Goal: Transaction & Acquisition: Obtain resource

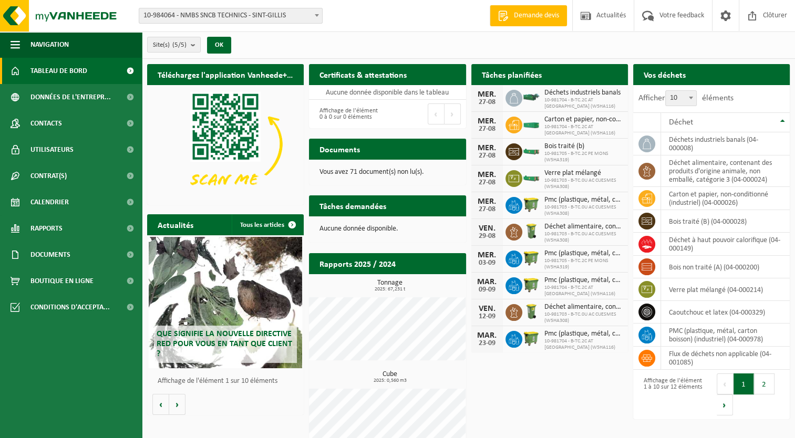
click at [399, 206] on div "Tâches demandées Afficher les tâches demandées" at bounding box center [387, 205] width 157 height 21
click at [766, 383] on button "2" at bounding box center [764, 383] width 20 height 21
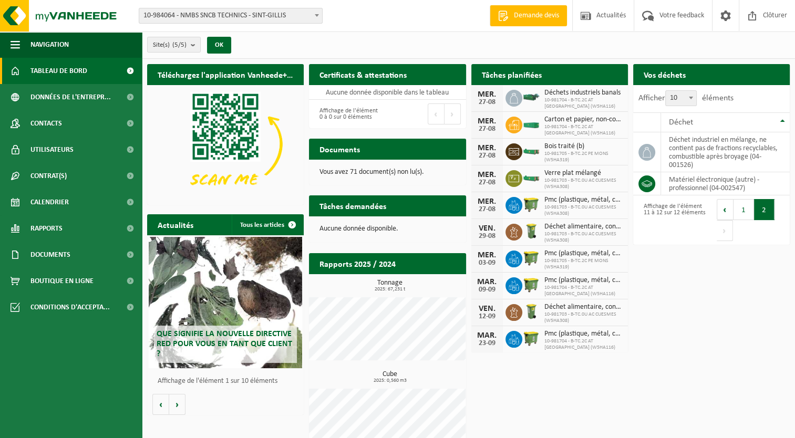
click at [55, 75] on span "Tableau de bord" at bounding box center [58, 71] width 57 height 26
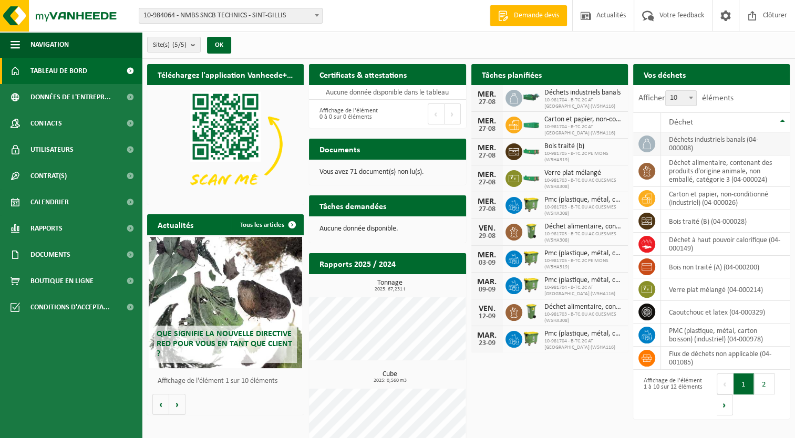
click at [646, 145] on icon at bounding box center [646, 144] width 11 height 11
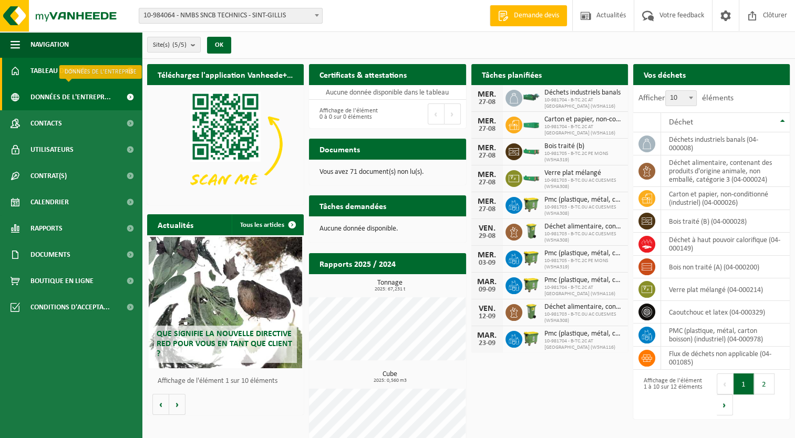
click at [67, 97] on span "Données de l'entrepr..." at bounding box center [70, 97] width 80 height 26
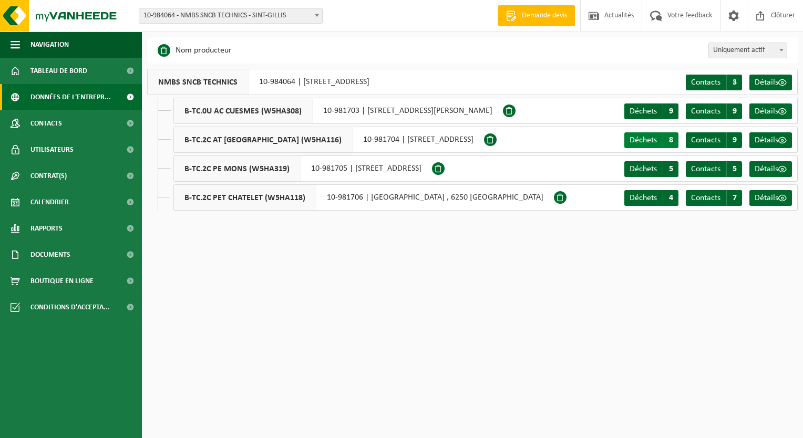
click at [649, 142] on span "Déchets" at bounding box center [642, 140] width 27 height 8
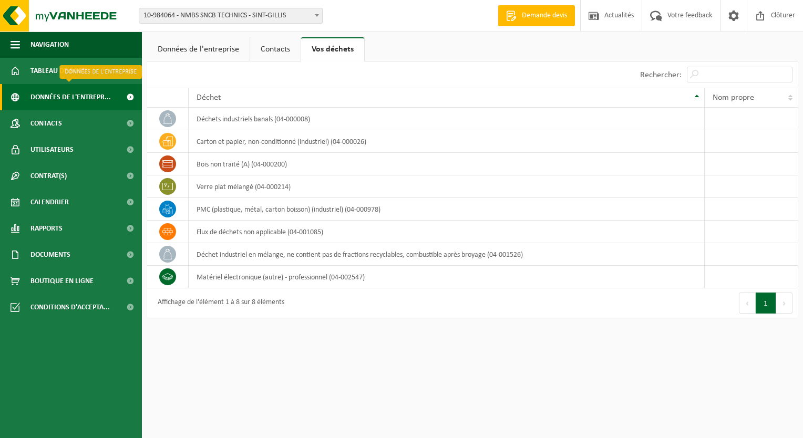
click at [95, 96] on span "Données de l'entrepr..." at bounding box center [70, 97] width 80 height 26
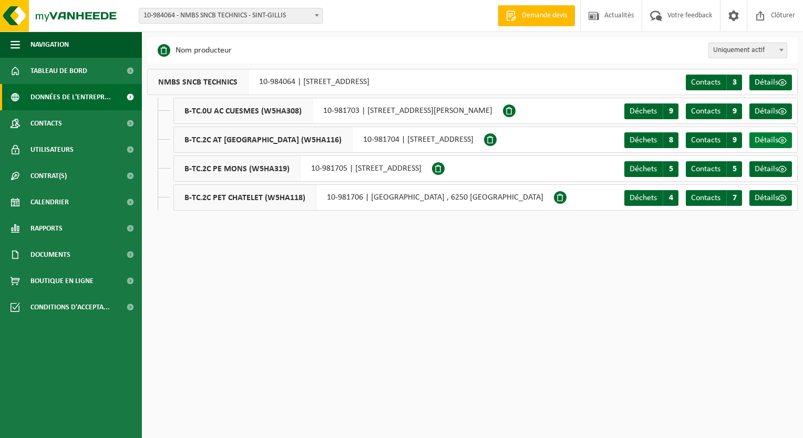
click at [771, 141] on span "Détails" at bounding box center [766, 140] width 24 height 8
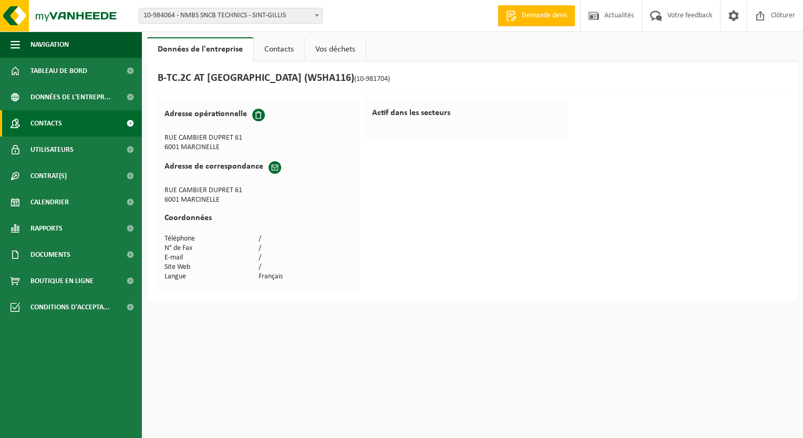
click at [39, 127] on span "Contacts" at bounding box center [46, 123] width 32 height 26
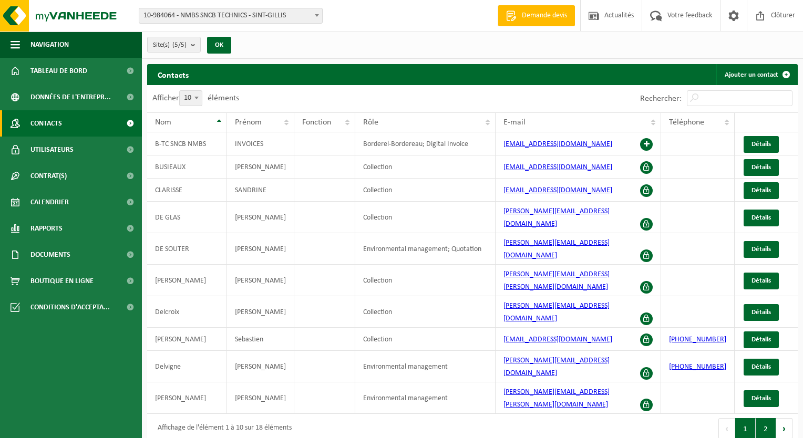
click at [766, 418] on button "2" at bounding box center [765, 428] width 20 height 21
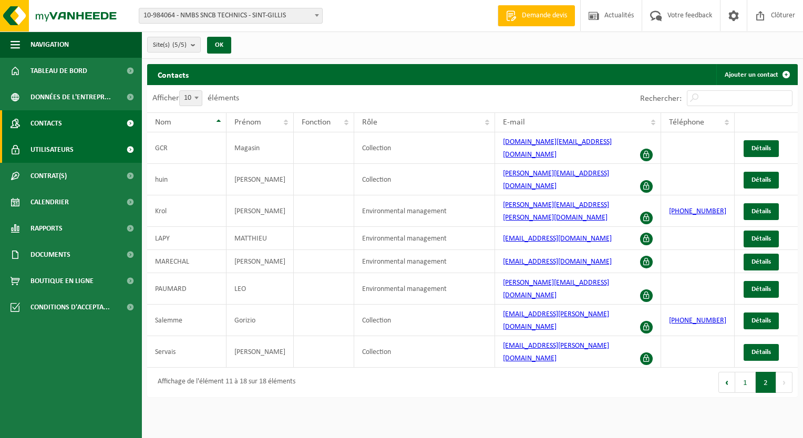
click at [59, 151] on span "Utilisateurs" at bounding box center [51, 150] width 43 height 26
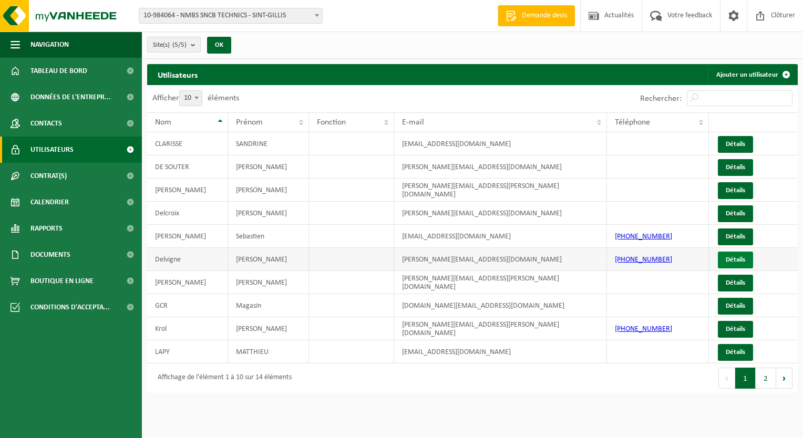
click at [743, 256] on link "Détails" at bounding box center [734, 260] width 35 height 17
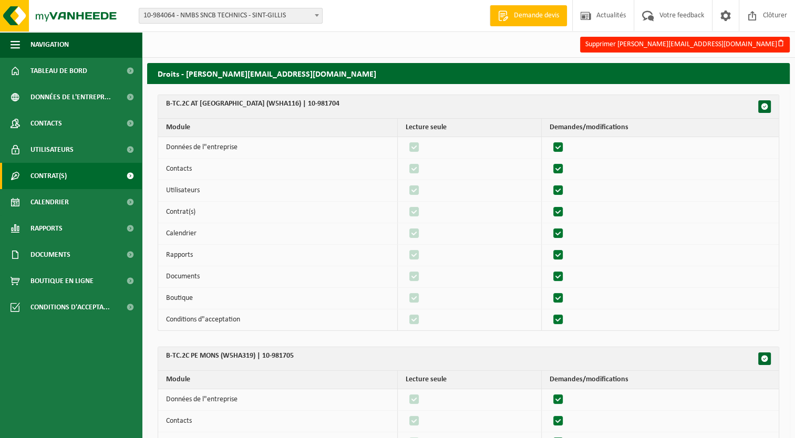
click at [45, 176] on span "Contrat(s)" at bounding box center [48, 176] width 36 height 26
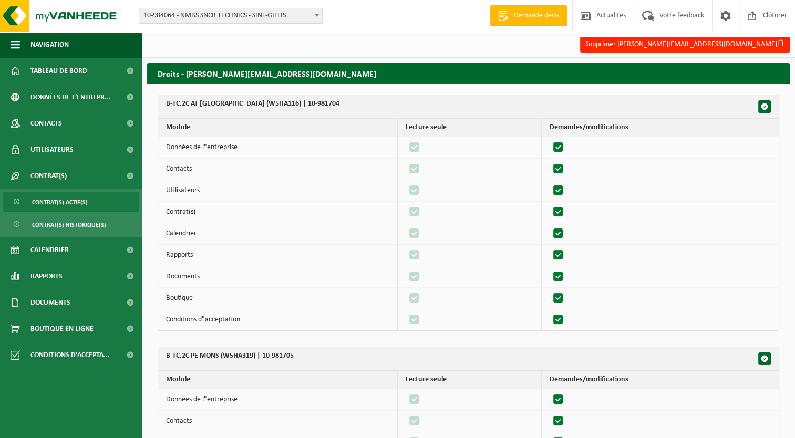
click at [56, 204] on span "Contrat(s) actif(s)" at bounding box center [60, 202] width 56 height 20
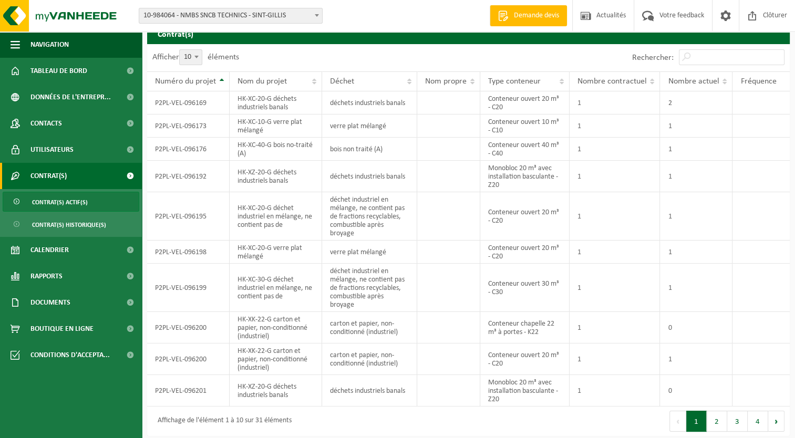
scroll to position [42, 0]
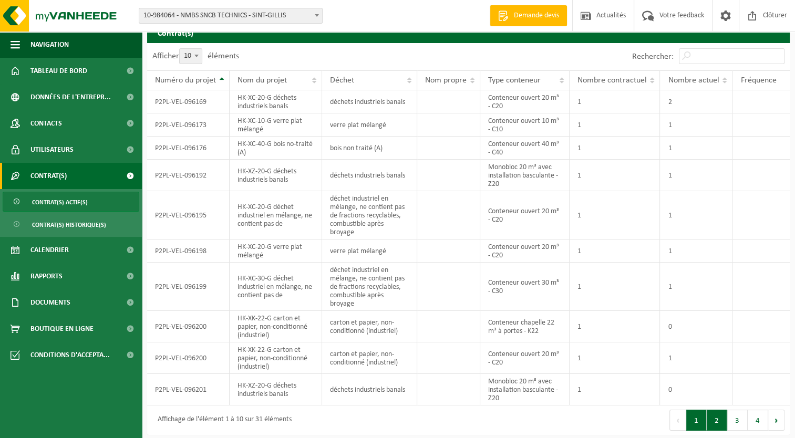
click at [718, 422] on button "2" at bounding box center [716, 420] width 20 height 21
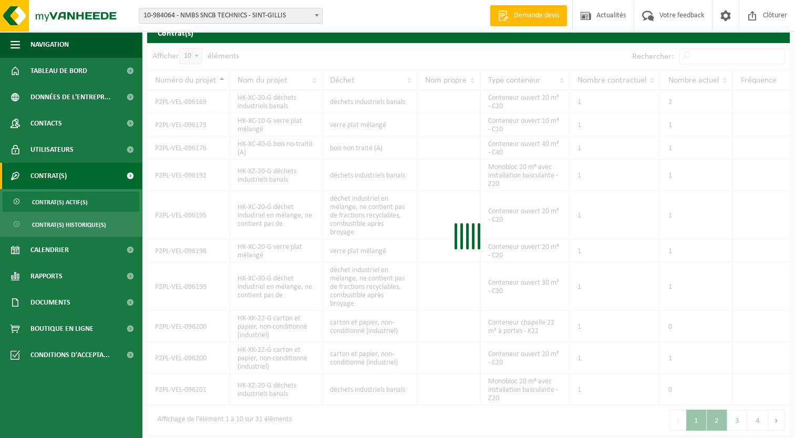
scroll to position [34, 0]
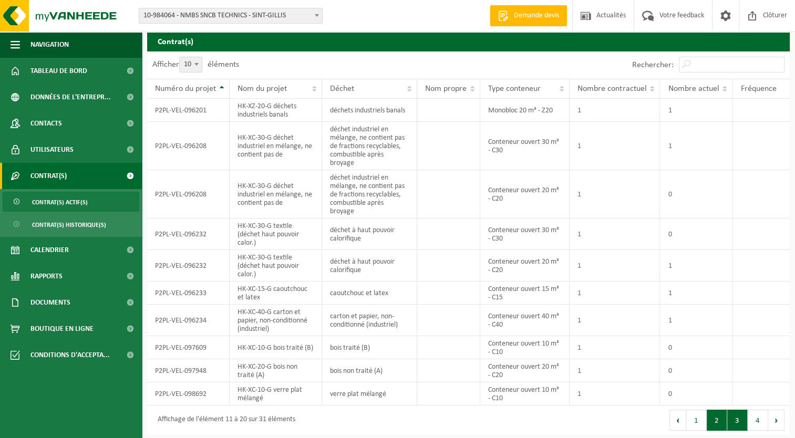
click at [740, 421] on button "3" at bounding box center [737, 420] width 20 height 21
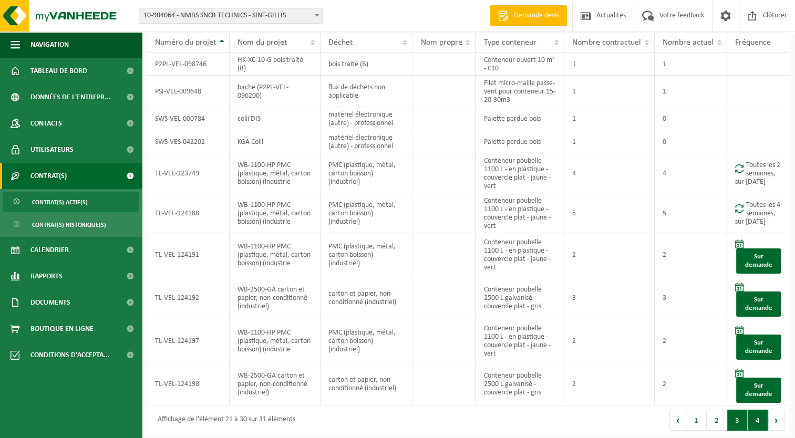
click at [758, 421] on button "4" at bounding box center [757, 420] width 20 height 21
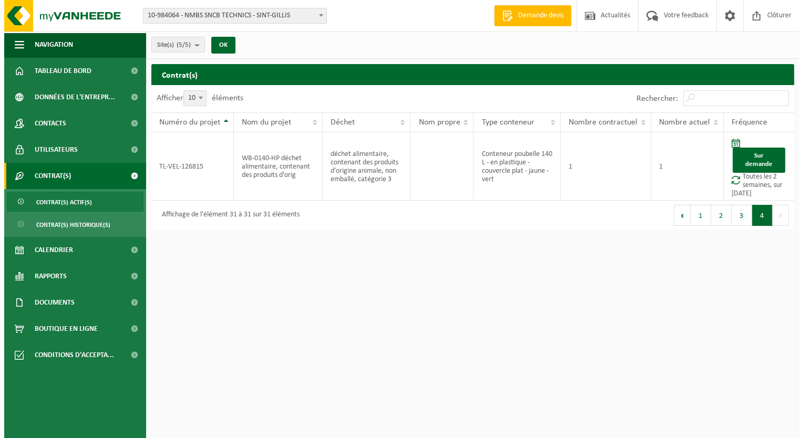
scroll to position [0, 0]
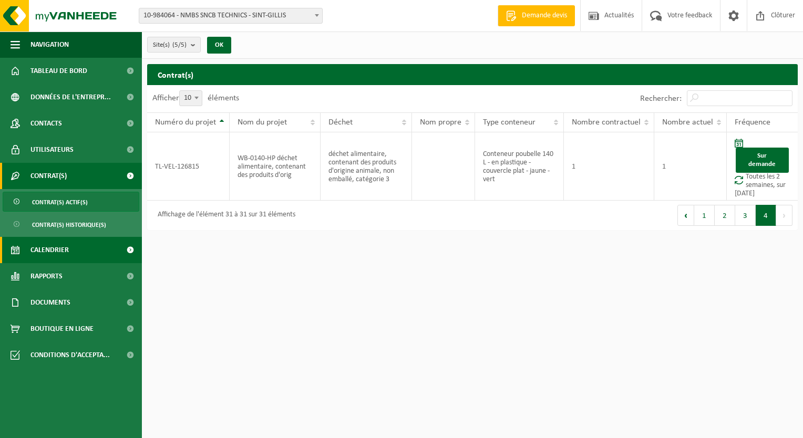
click at [57, 247] on span "Calendrier" at bounding box center [49, 250] width 38 height 26
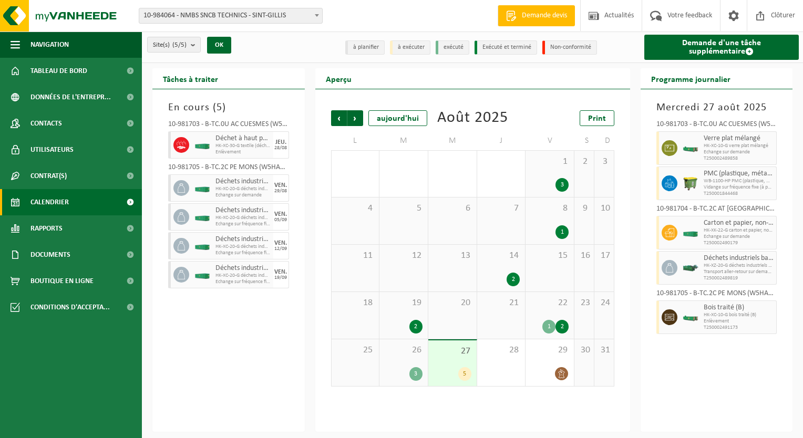
click at [559, 187] on div "3" at bounding box center [561, 185] width 13 height 14
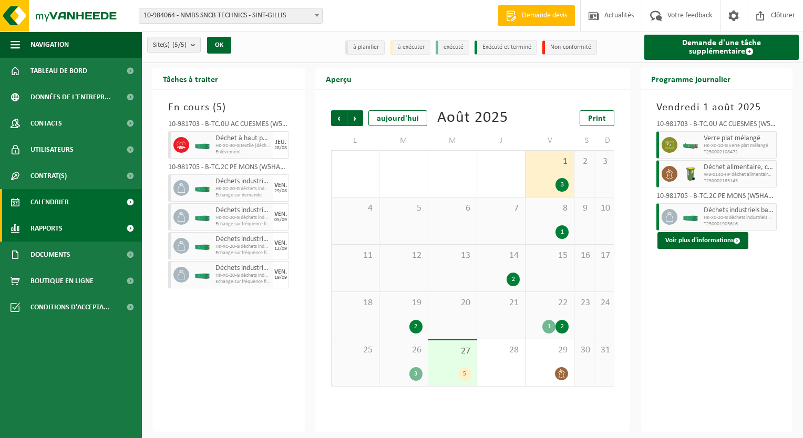
click at [51, 224] on span "Rapports" at bounding box center [46, 228] width 32 height 26
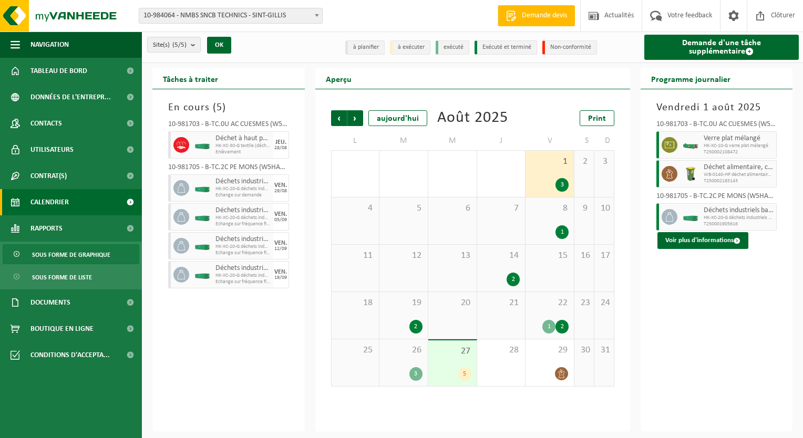
click at [63, 257] on span "Sous forme de graphique" at bounding box center [71, 255] width 78 height 20
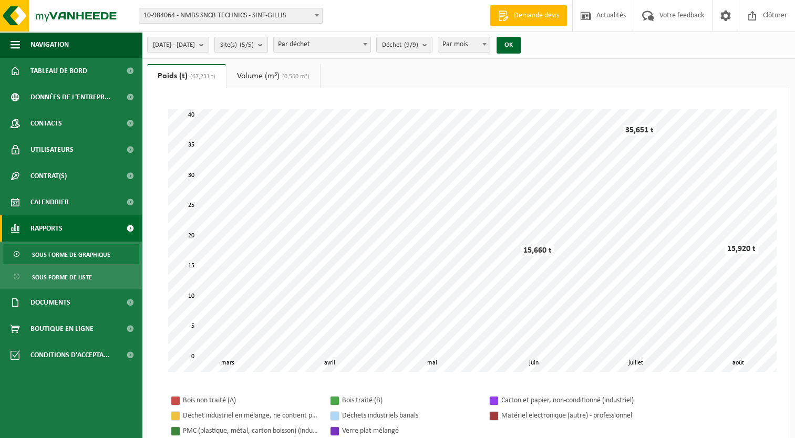
click at [267, 44] on b "submit" at bounding box center [262, 44] width 9 height 15
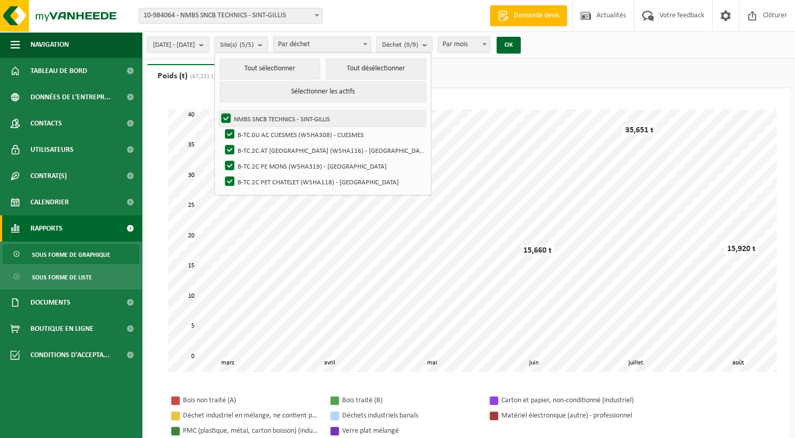
click at [254, 119] on label "NMBS SNCB TECHNICS - SINT-GILLIS" at bounding box center [322, 119] width 206 height 16
click at [217, 111] on input "NMBS SNCB TECHNICS - SINT-GILLIS" at bounding box center [217, 110] width 1 height 1
checkbox input "false"
click at [256, 133] on label "B-TC.0U AC CUESMES (W5HA308) - CUESMES" at bounding box center [324, 135] width 203 height 16
click at [221, 127] on input "B-TC.0U AC CUESMES (W5HA308) - CUESMES" at bounding box center [221, 126] width 1 height 1
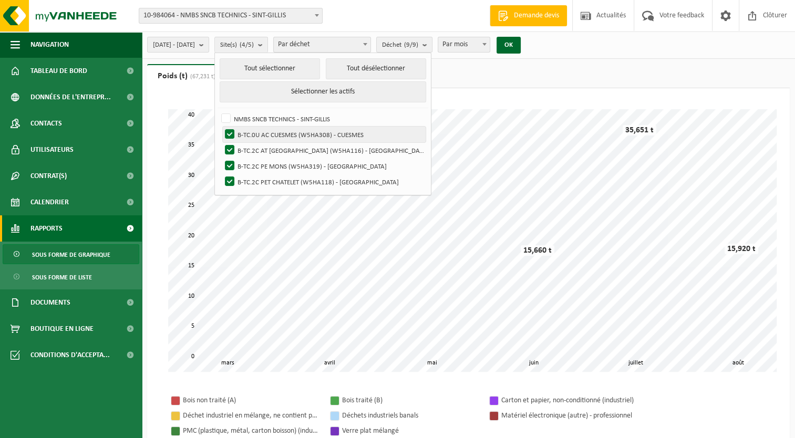
checkbox input "false"
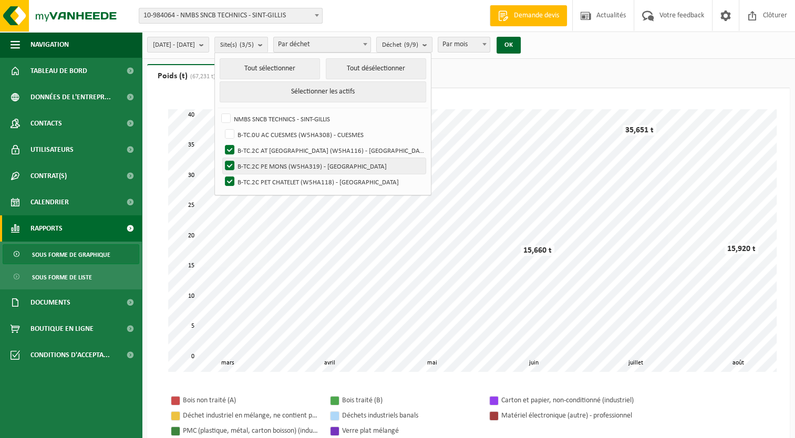
click at [256, 161] on label "B-TC.2C PE MONS (W5HA319) - [GEOGRAPHIC_DATA]" at bounding box center [324, 166] width 203 height 16
click at [221, 158] on input "B-TC.2C PE MONS (W5HA319) - [GEOGRAPHIC_DATA]" at bounding box center [221, 158] width 1 height 1
checkbox input "false"
click at [258, 181] on label "B-TC.2C PET CHATELET (W5HA118) - [GEOGRAPHIC_DATA]" at bounding box center [324, 182] width 203 height 16
click at [221, 174] on input "B-TC.2C PET CHATELET (W5HA118) - [GEOGRAPHIC_DATA]" at bounding box center [221, 173] width 1 height 1
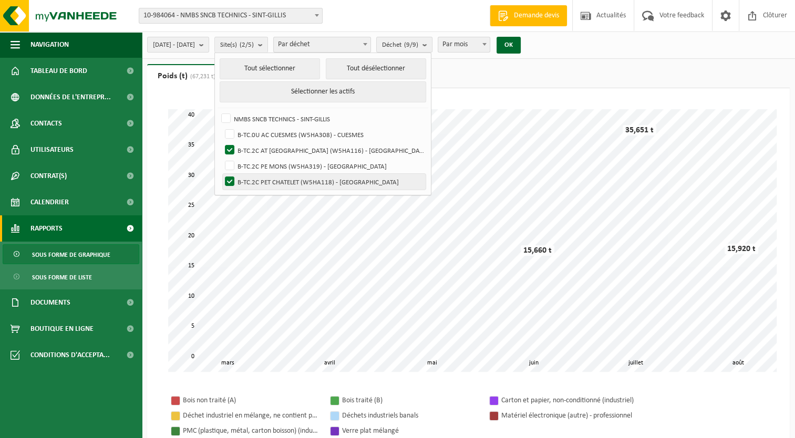
checkbox input "false"
click at [521, 47] on button "OK" at bounding box center [508, 45] width 24 height 17
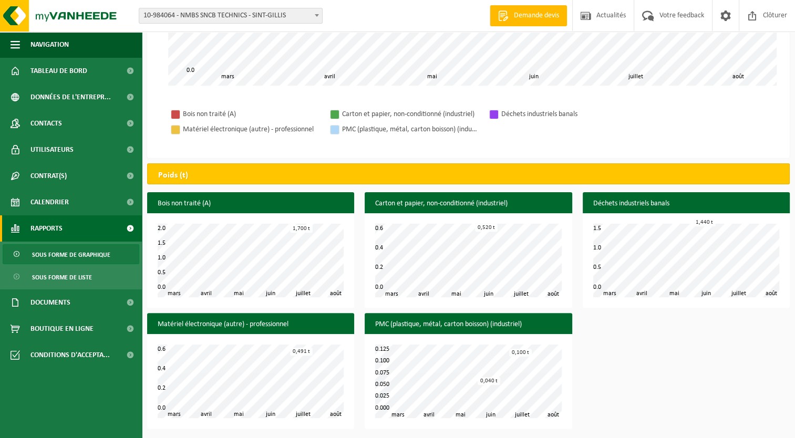
scroll to position [294, 0]
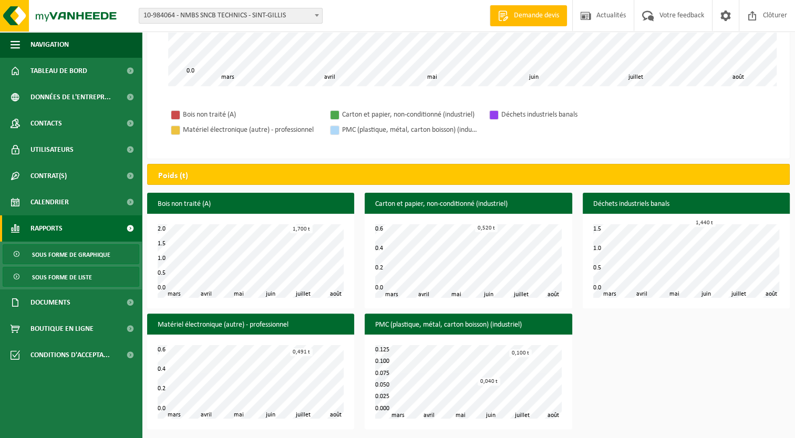
click at [68, 281] on span "Sous forme de liste" at bounding box center [62, 277] width 60 height 20
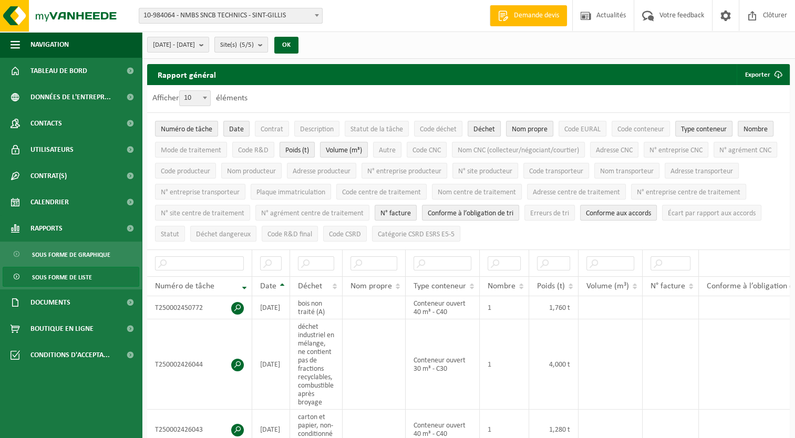
click at [267, 42] on b "submit" at bounding box center [262, 44] width 9 height 15
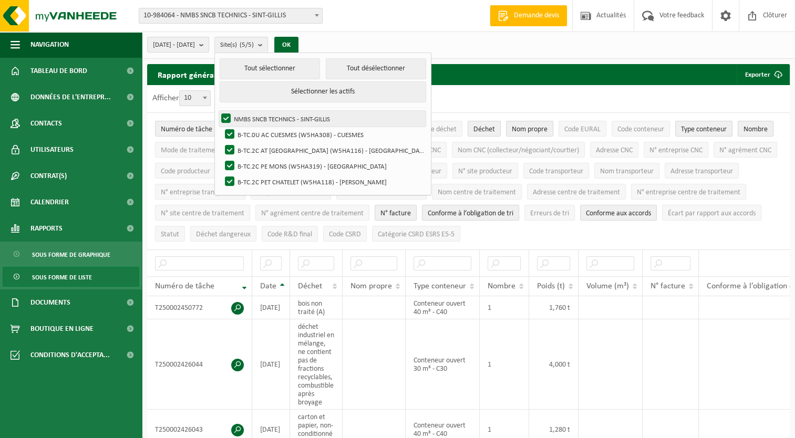
click at [253, 115] on label "NMBS SNCB TECHNICS - SINT-GILLIS" at bounding box center [322, 119] width 206 height 16
click at [217, 111] on input "NMBS SNCB TECHNICS - SINT-GILLIS" at bounding box center [217, 110] width 1 height 1
checkbox input "false"
click at [254, 134] on label "B-TC.0U AC CUESMES (W5HA308) - CUESMES" at bounding box center [324, 135] width 203 height 16
click at [221, 127] on input "B-TC.0U AC CUESMES (W5HA308) - CUESMES" at bounding box center [221, 126] width 1 height 1
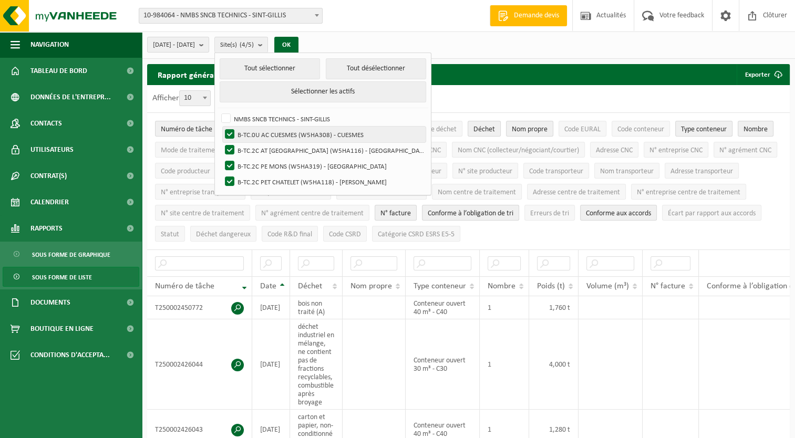
checkbox input "false"
click at [255, 146] on label "B-TC.2C AT [GEOGRAPHIC_DATA] (W5HA116) - [GEOGRAPHIC_DATA]" at bounding box center [324, 150] width 203 height 16
click at [221, 142] on input "B-TC.2C AT [GEOGRAPHIC_DATA] (W5HA116) - [GEOGRAPHIC_DATA]" at bounding box center [221, 142] width 1 height 1
checkbox input "false"
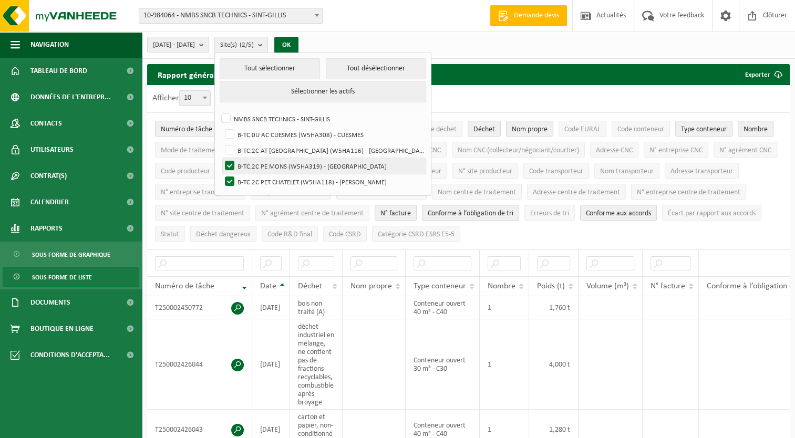
click at [256, 167] on label "B-TC.2C PE MONS (W5HA319) - [GEOGRAPHIC_DATA]" at bounding box center [324, 166] width 203 height 16
click at [221, 158] on input "B-TC.2C PE MONS (W5HA319) - [GEOGRAPHIC_DATA]" at bounding box center [221, 158] width 1 height 1
checkbox input "false"
click at [257, 181] on label "B-TC.2C PET CHATELET (W5HA118) - [PERSON_NAME]" at bounding box center [324, 182] width 203 height 16
click at [221, 174] on input "B-TC.2C PET CHATELET (W5HA118) - [PERSON_NAME]" at bounding box center [221, 173] width 1 height 1
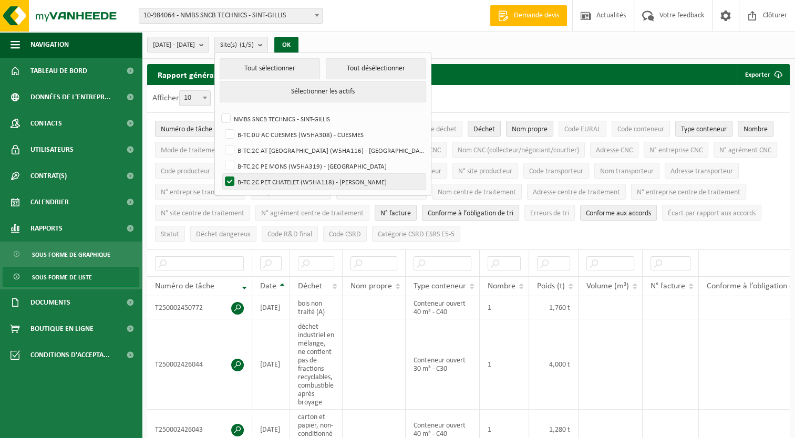
checkbox input "false"
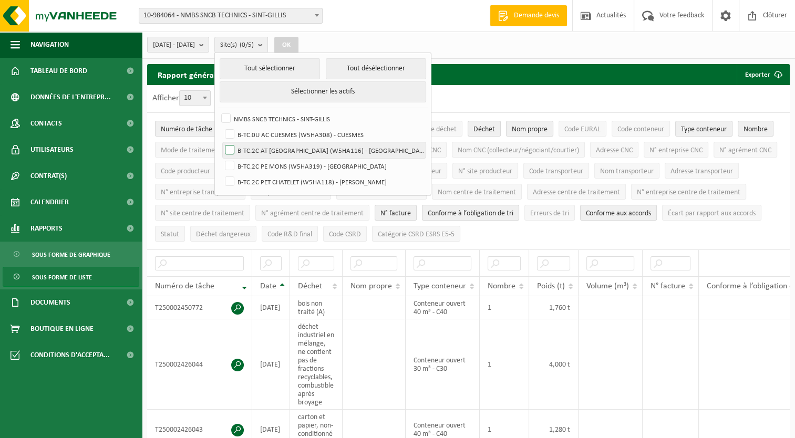
click at [258, 150] on label "B-TC.2C AT [GEOGRAPHIC_DATA] (W5HA116) - [GEOGRAPHIC_DATA]" at bounding box center [324, 150] width 203 height 16
click at [221, 142] on input "B-TC.2C AT [GEOGRAPHIC_DATA] (W5HA116) - [GEOGRAPHIC_DATA]" at bounding box center [221, 142] width 1 height 1
checkbox input "true"
click at [298, 40] on button "OK" at bounding box center [286, 45] width 24 height 17
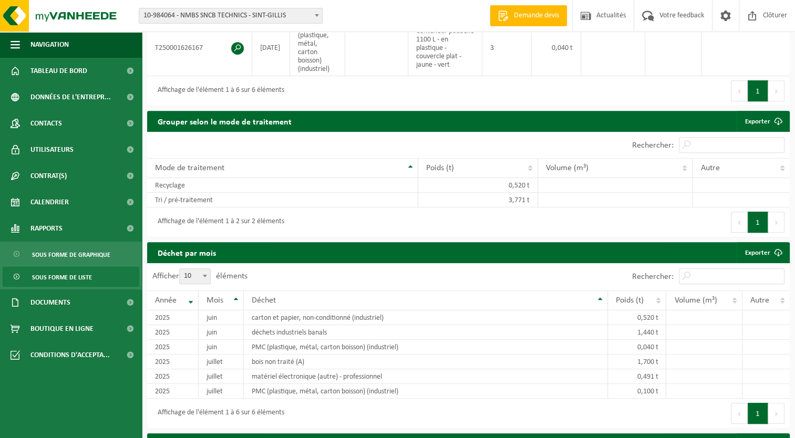
scroll to position [499, 0]
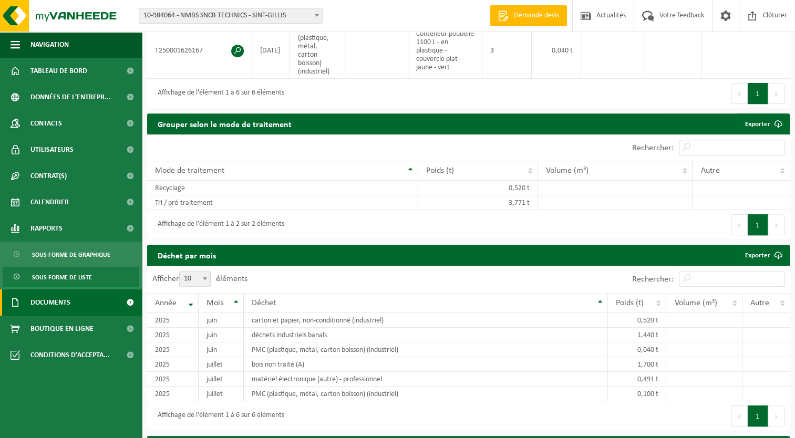
click at [53, 299] on span "Documents" at bounding box center [50, 302] width 40 height 26
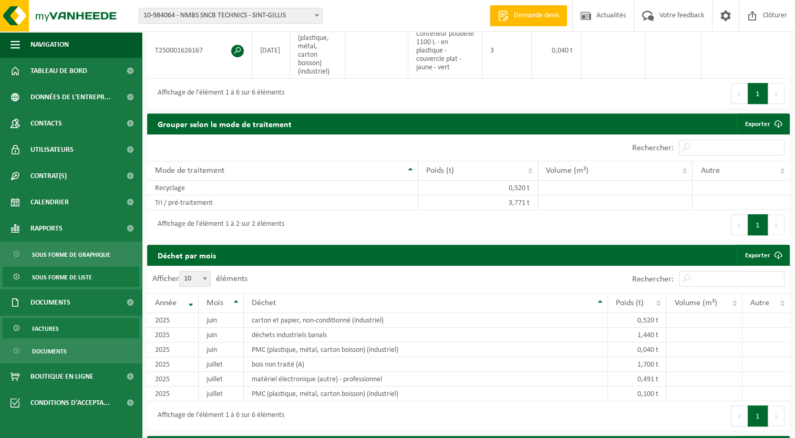
click at [46, 327] on span "Factures" at bounding box center [45, 329] width 27 height 20
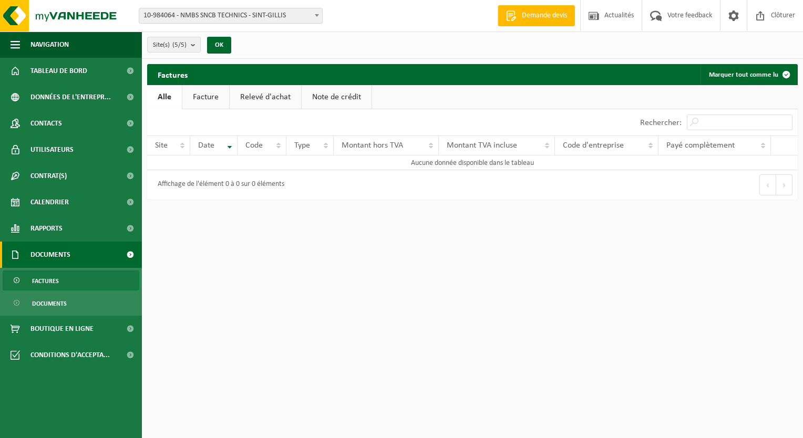
click at [206, 98] on link "Facture" at bounding box center [205, 97] width 47 height 24
click at [254, 98] on link "Relevé d'achat" at bounding box center [265, 97] width 71 height 24
click at [327, 98] on link "Note de crédit" at bounding box center [338, 97] width 70 height 24
click at [69, 307] on link "Documents" at bounding box center [71, 303] width 137 height 20
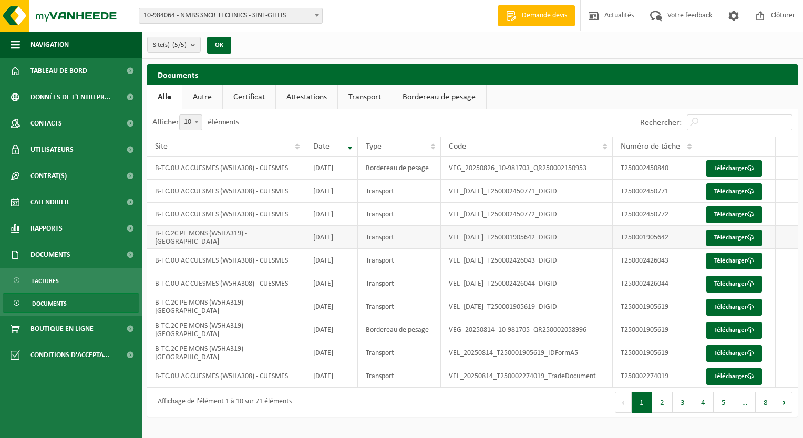
click at [215, 236] on td "B-TC.2C PE MONS (W5HA319) - [GEOGRAPHIC_DATA]" at bounding box center [226, 237] width 158 height 23
click at [732, 234] on link "Télécharger" at bounding box center [734, 238] width 56 height 17
click at [765, 404] on button "8" at bounding box center [765, 402] width 20 height 21
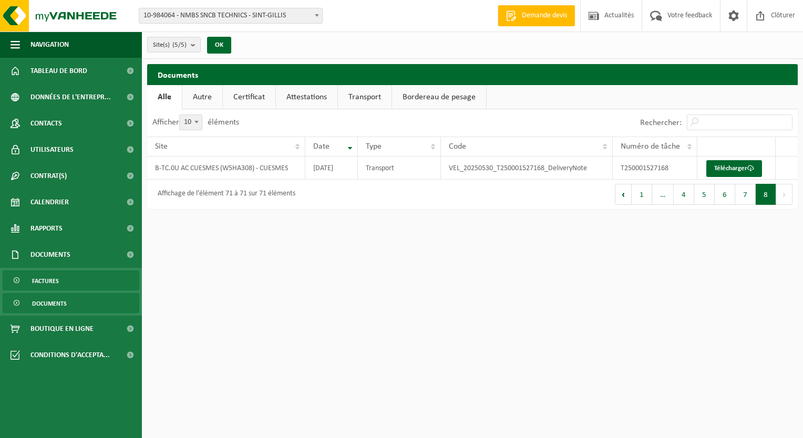
click at [62, 283] on link "Factures" at bounding box center [71, 281] width 137 height 20
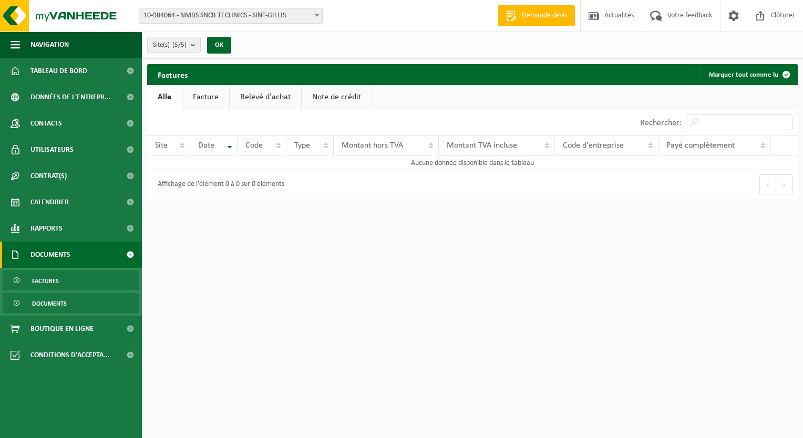
click at [46, 301] on span "Documents" at bounding box center [49, 304] width 35 height 20
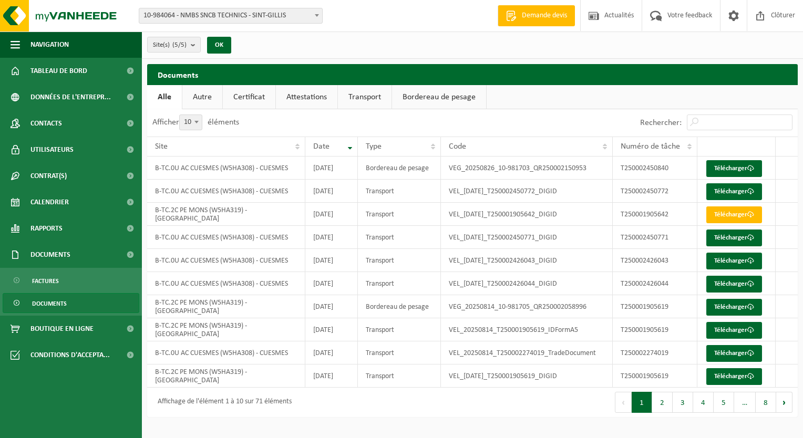
click at [74, 406] on ul "Navigation Demande devis Actualités Votre feedback Clôturer Tableau de bord Don…" at bounding box center [71, 235] width 142 height 407
click at [205, 103] on link "Autre" at bounding box center [202, 97] width 40 height 24
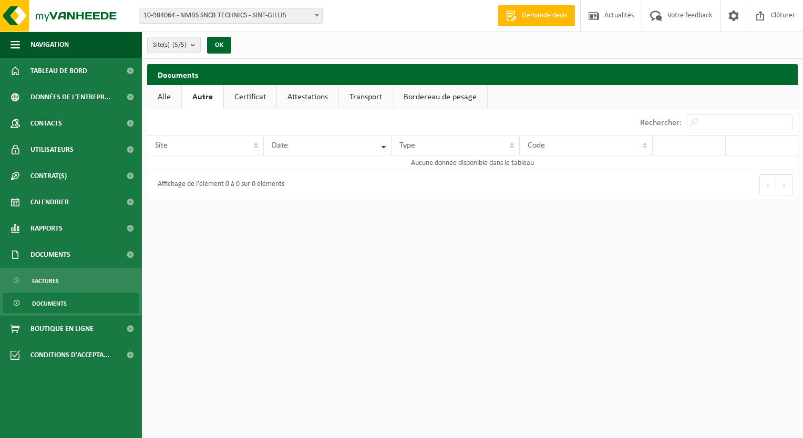
click at [247, 95] on link "Certificat" at bounding box center [250, 97] width 53 height 24
click at [296, 97] on link "Attestations" at bounding box center [306, 97] width 61 height 24
click at [362, 93] on link "Transport" at bounding box center [367, 97] width 54 height 24
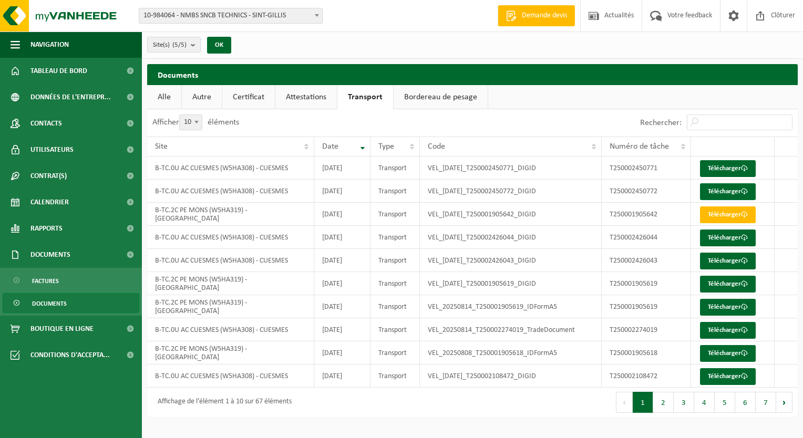
click at [417, 92] on link "Bordereau de pesage" at bounding box center [440, 97] width 94 height 24
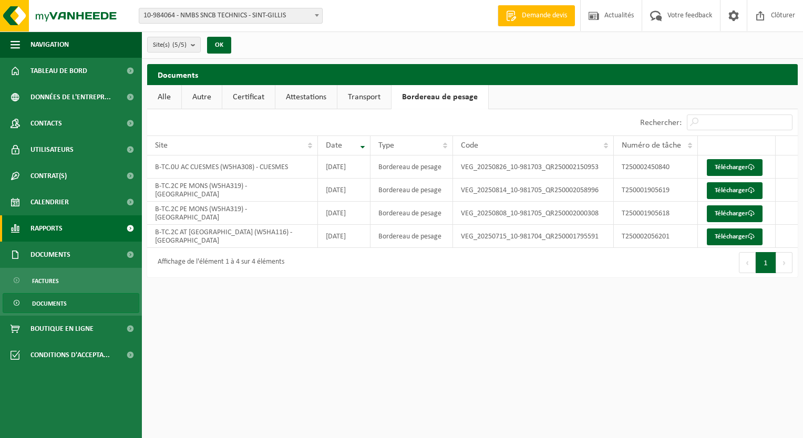
click at [46, 231] on span "Rapports" at bounding box center [46, 228] width 32 height 26
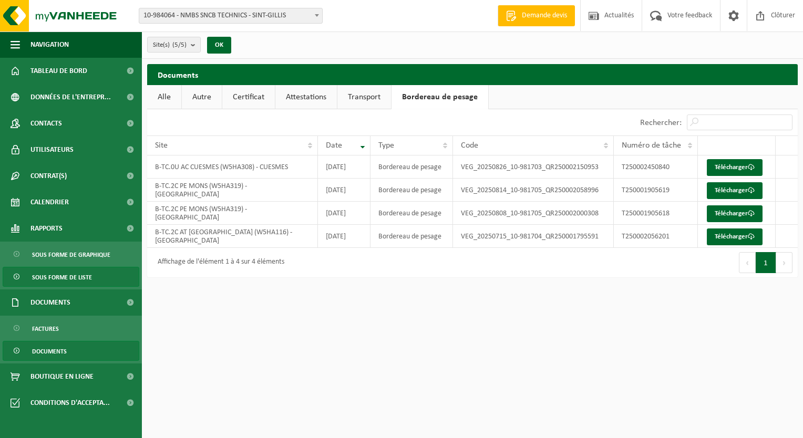
click at [52, 277] on span "Sous forme de liste" at bounding box center [62, 277] width 60 height 20
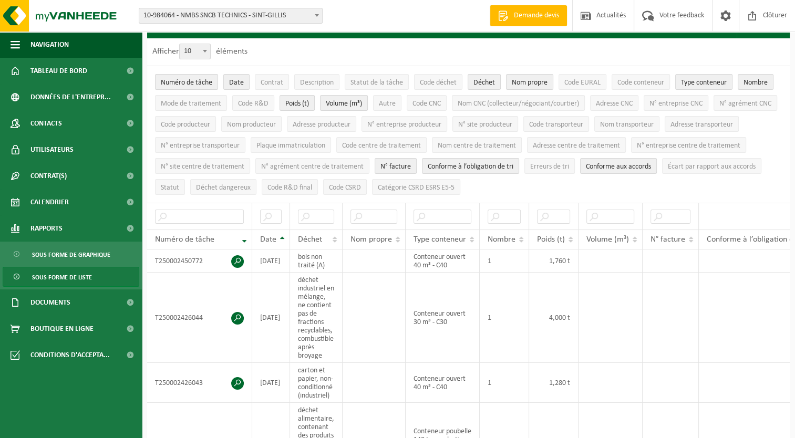
scroll to position [45, 0]
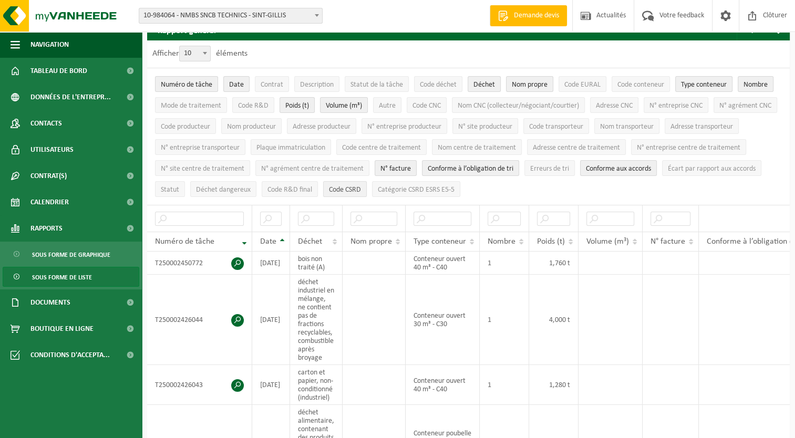
click at [361, 188] on span "Code CSRD" at bounding box center [345, 190] width 32 height 8
click at [576, 86] on span "Code EURAL" at bounding box center [582, 85] width 36 height 8
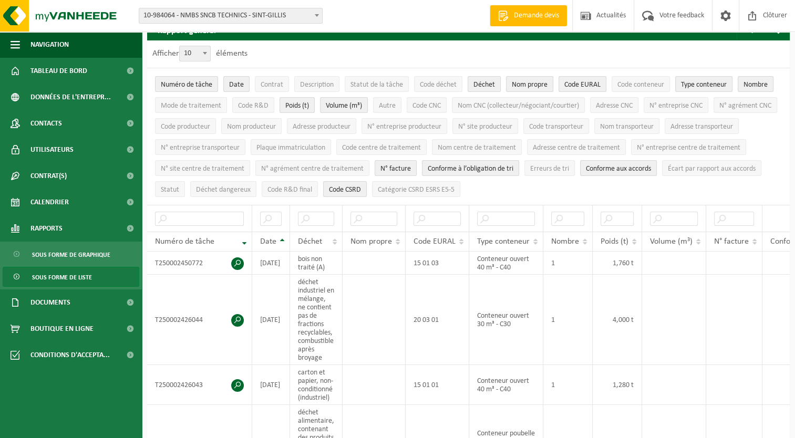
click at [361, 190] on span "Code CSRD" at bounding box center [345, 190] width 32 height 8
click at [276, 127] on span "Nom producteur" at bounding box center [251, 127] width 49 height 8
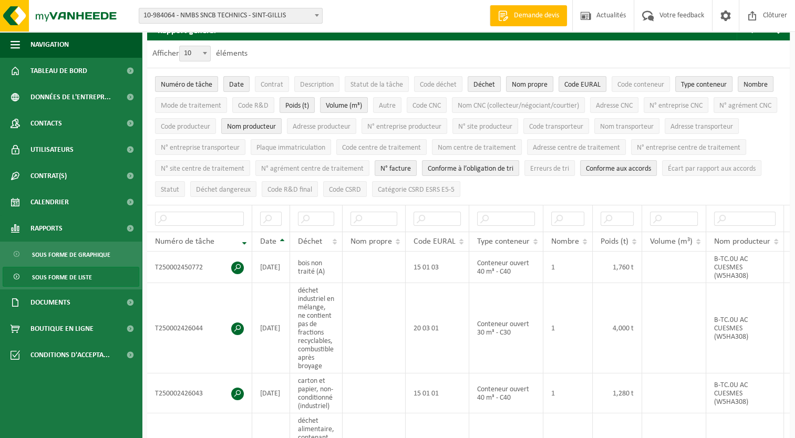
scroll to position [0, 0]
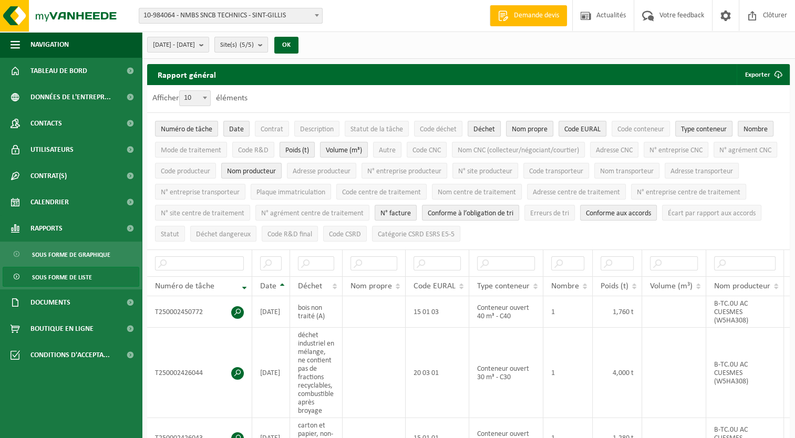
click at [267, 43] on b "submit" at bounding box center [262, 44] width 9 height 15
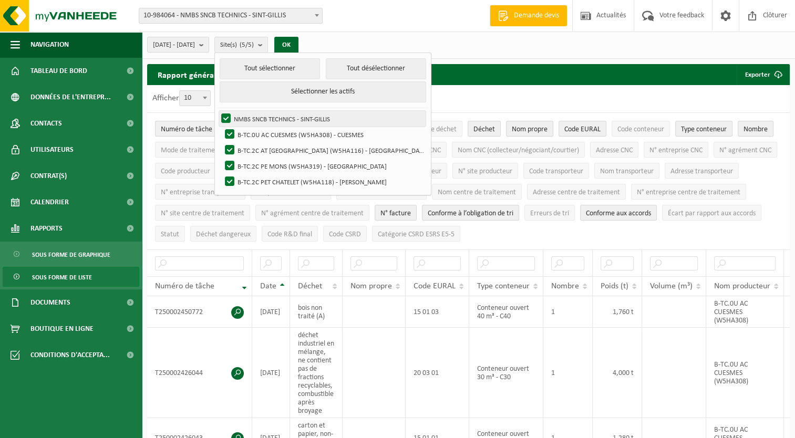
click at [254, 116] on label "NMBS SNCB TECHNICS - SINT-GILLIS" at bounding box center [322, 119] width 206 height 16
click at [217, 111] on input "NMBS SNCB TECHNICS - SINT-GILLIS" at bounding box center [217, 110] width 1 height 1
checkbox input "false"
click at [255, 131] on label "B-TC.0U AC CUESMES (W5HA308) - CUESMES" at bounding box center [324, 135] width 203 height 16
click at [221, 127] on input "B-TC.0U AC CUESMES (W5HA308) - CUESMES" at bounding box center [221, 126] width 1 height 1
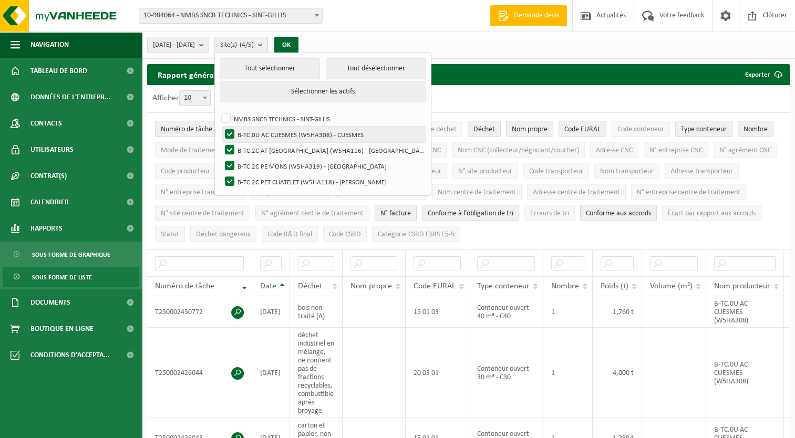
checkbox input "false"
click at [298, 46] on button "OK" at bounding box center [286, 45] width 24 height 17
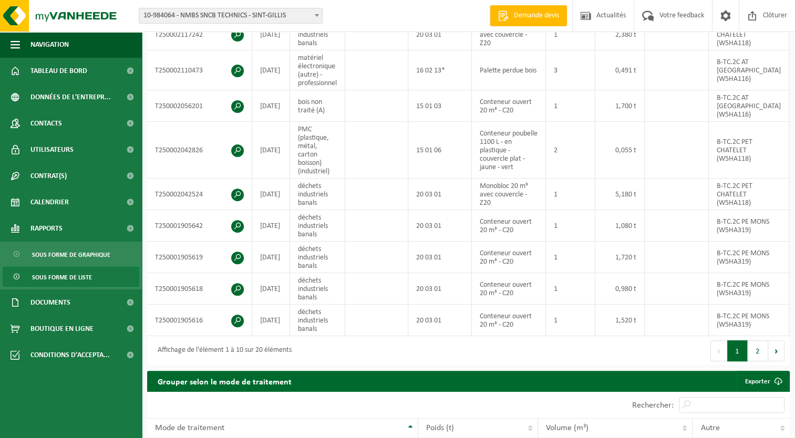
scroll to position [320, 0]
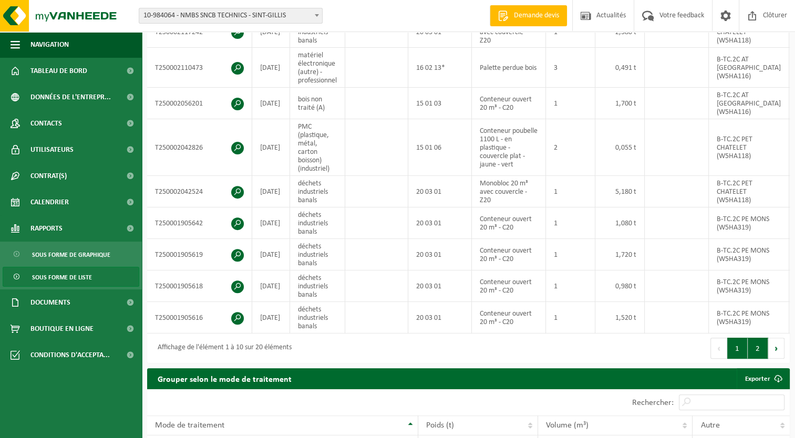
click at [758, 344] on button "2" at bounding box center [757, 348] width 20 height 21
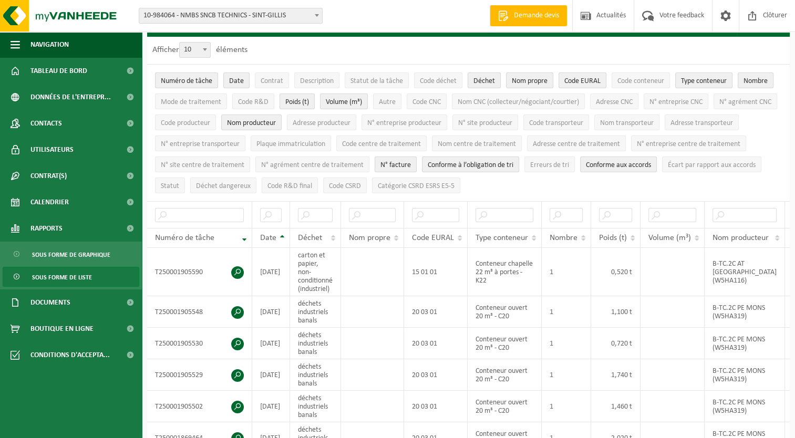
scroll to position [29, 0]
